Goal: Task Accomplishment & Management: Use online tool/utility

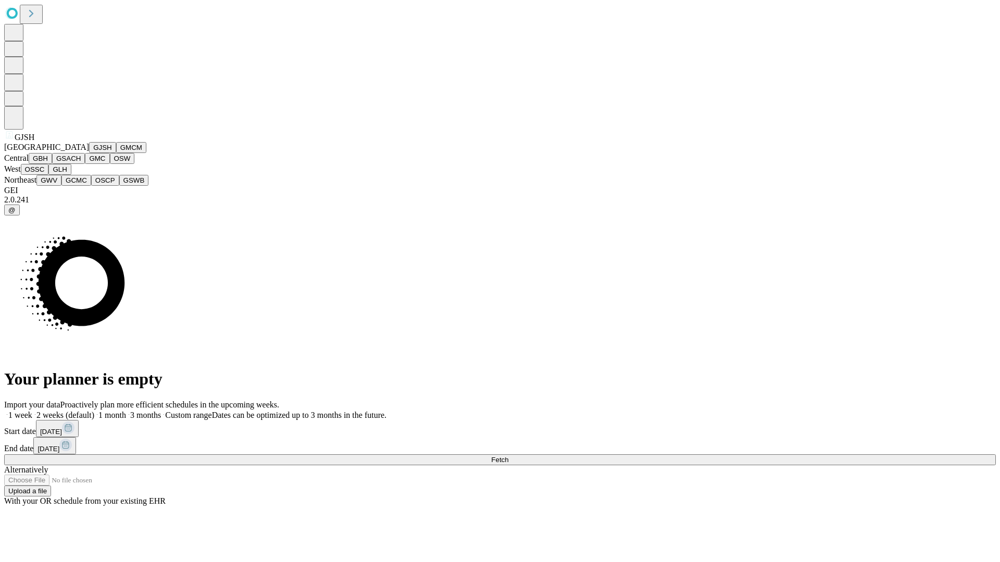
click at [89, 153] on button "GJSH" at bounding box center [102, 147] width 27 height 11
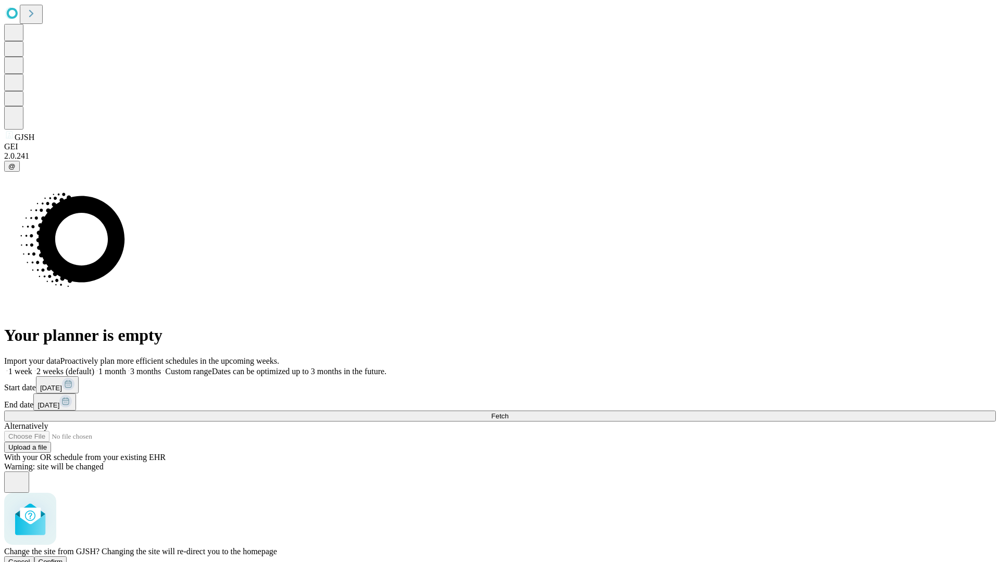
click at [63, 558] on span "Confirm" at bounding box center [51, 562] width 24 height 8
click at [126, 367] on label "1 month" at bounding box center [110, 371] width 32 height 9
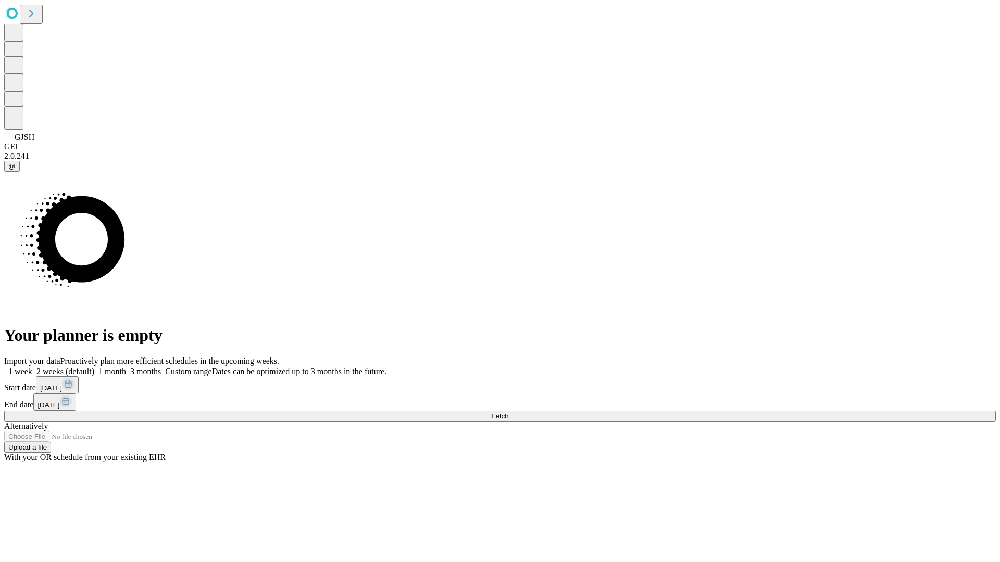
click at [508, 412] on span "Fetch" at bounding box center [499, 416] width 17 height 8
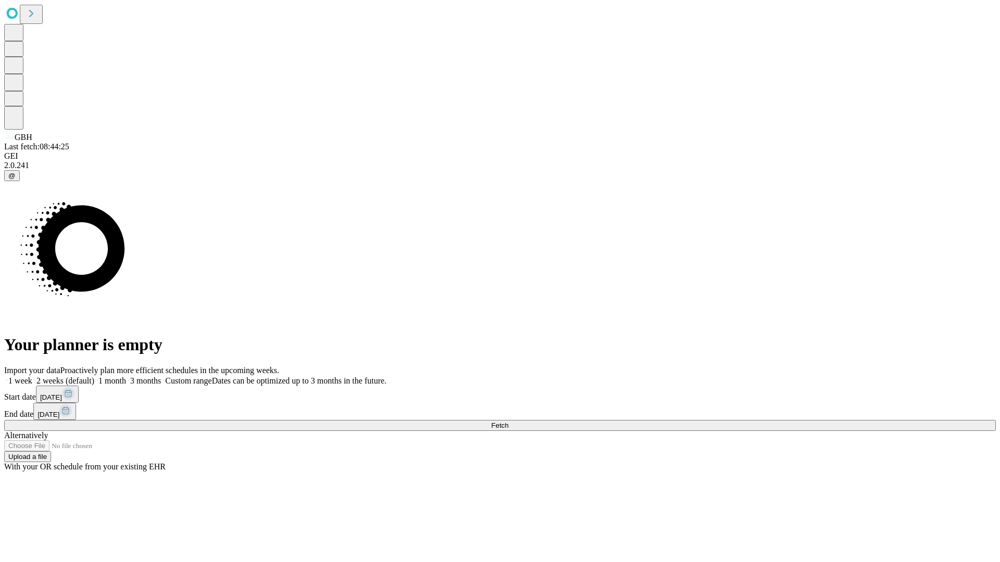
click at [126, 377] on label "1 month" at bounding box center [110, 381] width 32 height 9
click at [508, 422] on span "Fetch" at bounding box center [499, 426] width 17 height 8
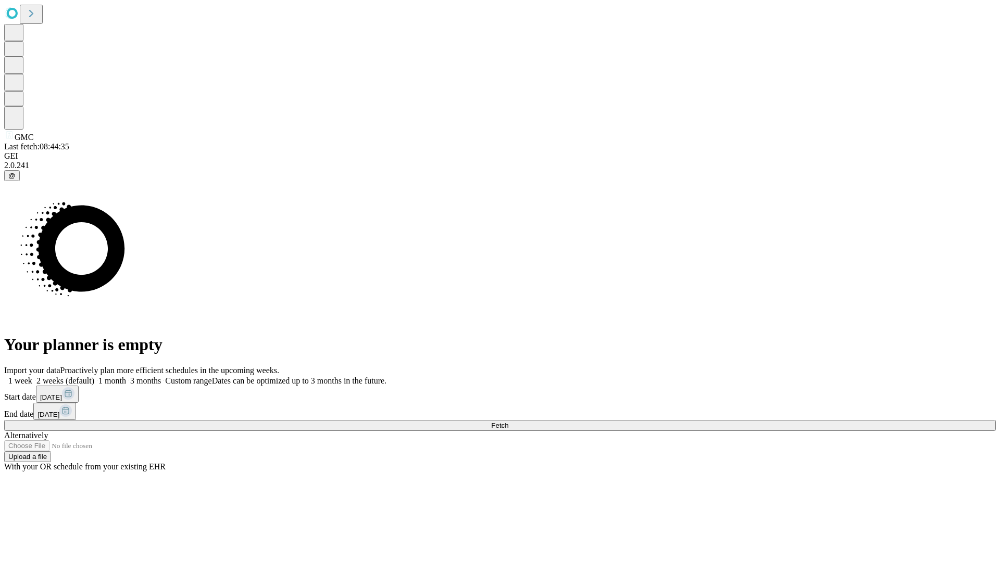
click at [126, 377] on label "1 month" at bounding box center [110, 381] width 32 height 9
click at [508, 422] on span "Fetch" at bounding box center [499, 426] width 17 height 8
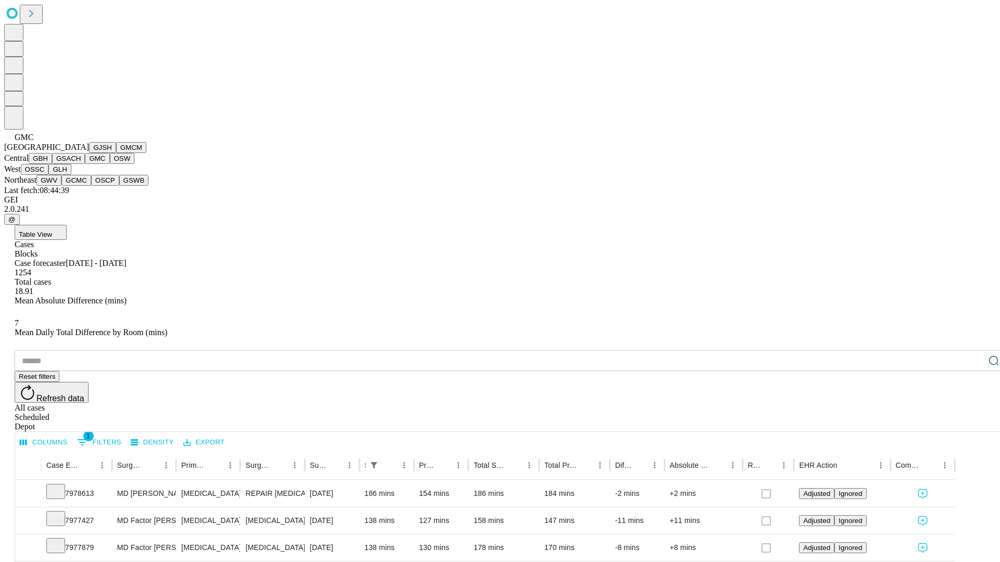
click at [110, 164] on button "OSW" at bounding box center [122, 158] width 25 height 11
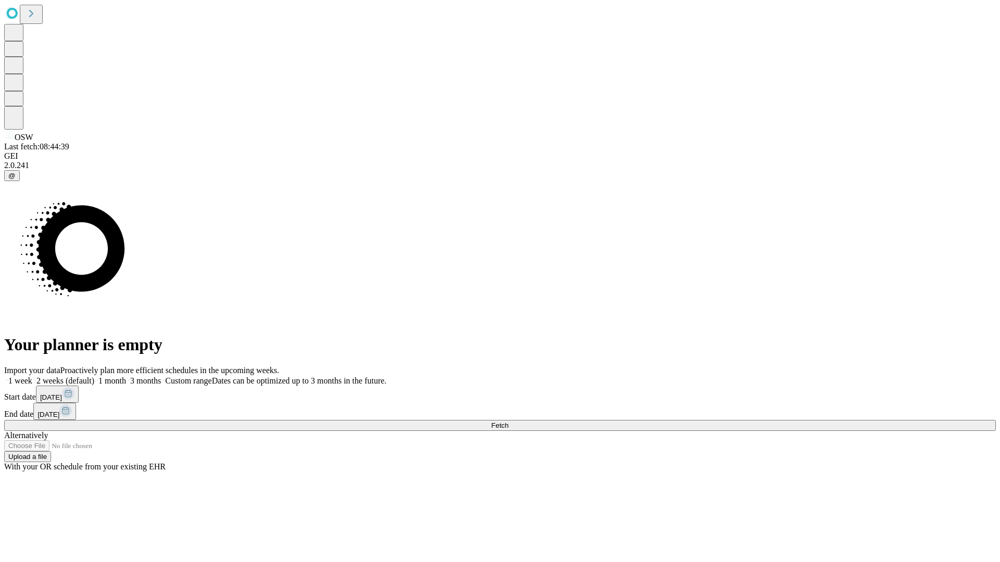
click at [126, 377] on label "1 month" at bounding box center [110, 381] width 32 height 9
click at [508, 422] on span "Fetch" at bounding box center [499, 426] width 17 height 8
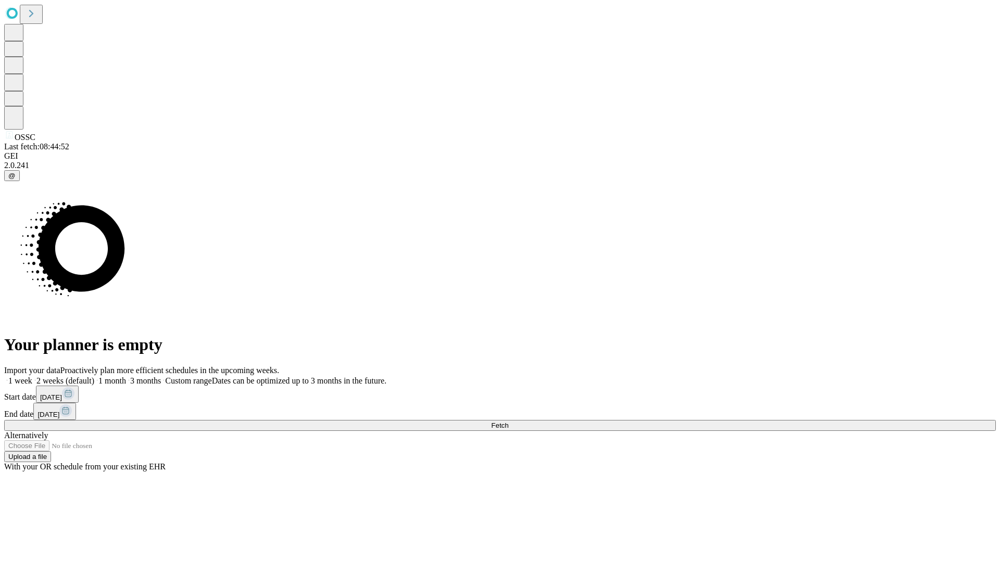
click at [126, 377] on label "1 month" at bounding box center [110, 381] width 32 height 9
click at [508, 422] on span "Fetch" at bounding box center [499, 426] width 17 height 8
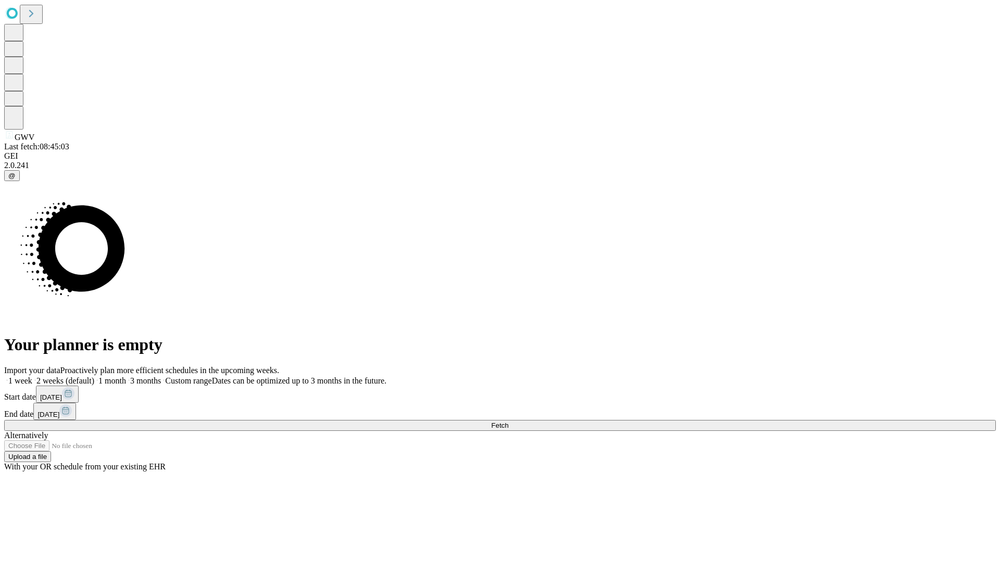
click at [126, 377] on label "1 month" at bounding box center [110, 381] width 32 height 9
click at [508, 422] on span "Fetch" at bounding box center [499, 426] width 17 height 8
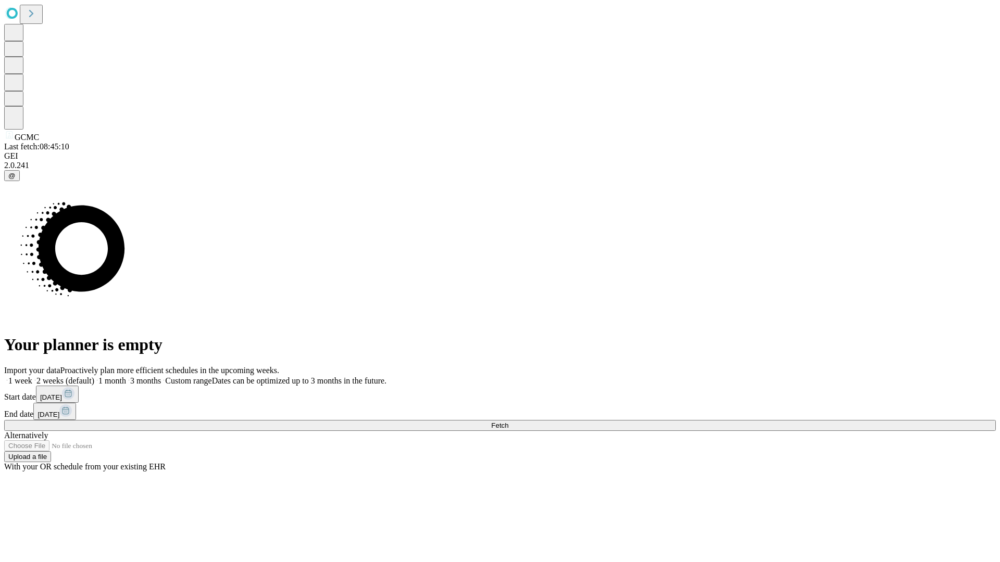
click at [126, 377] on label "1 month" at bounding box center [110, 381] width 32 height 9
click at [508, 422] on span "Fetch" at bounding box center [499, 426] width 17 height 8
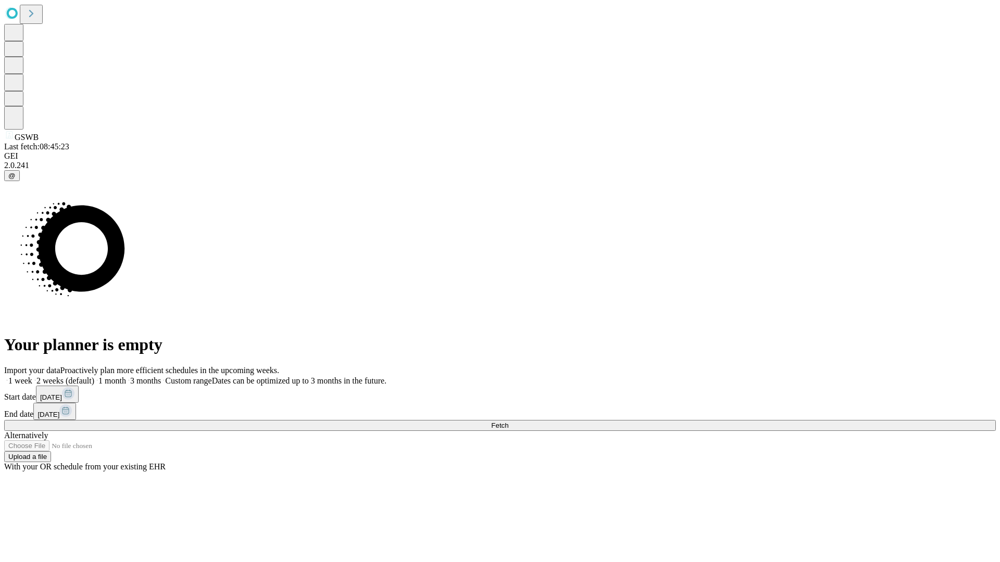
click at [126, 377] on label "1 month" at bounding box center [110, 381] width 32 height 9
click at [508, 422] on span "Fetch" at bounding box center [499, 426] width 17 height 8
